Goal: Task Accomplishment & Management: Manage account settings

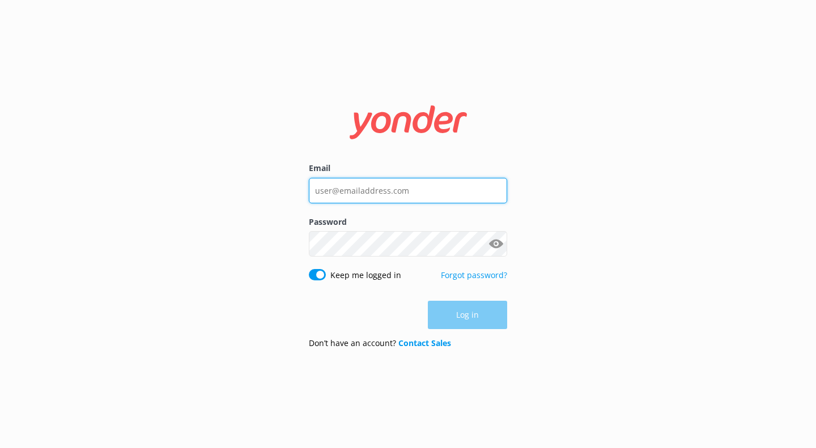
type input "[EMAIL_ADDRESS][DOMAIN_NAME]"
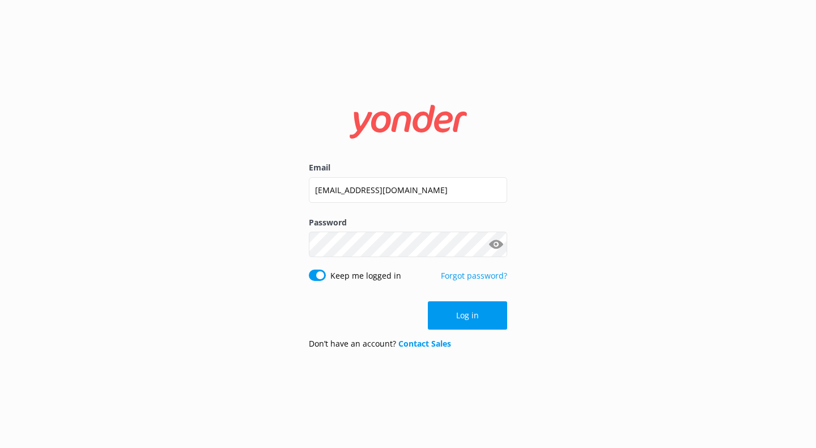
click at [493, 316] on button "Log in" at bounding box center [467, 315] width 79 height 28
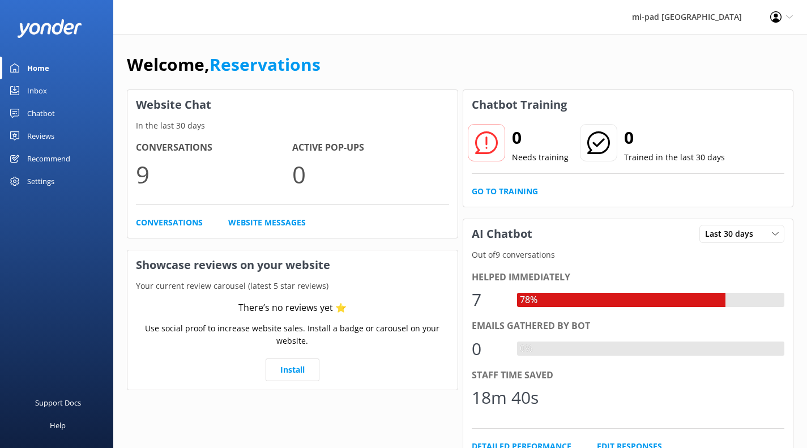
click at [36, 94] on div "Inbox" at bounding box center [37, 90] width 20 height 23
